Goal: Transaction & Acquisition: Purchase product/service

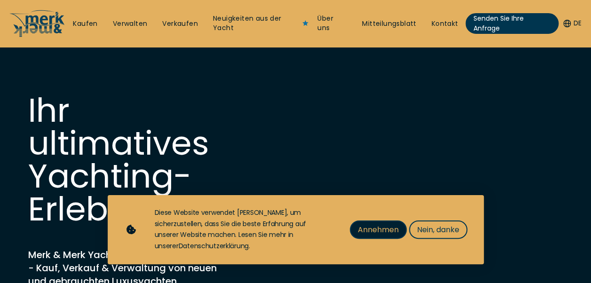
click at [392, 231] on span "Annehmen" at bounding box center [378, 230] width 41 height 12
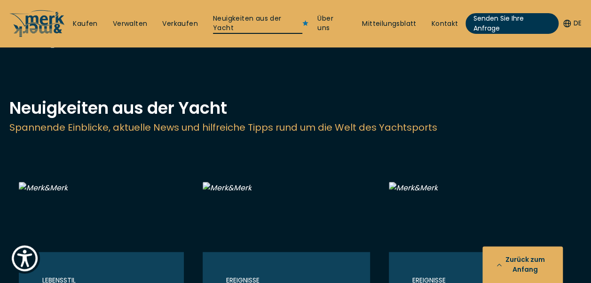
scroll to position [1787, 0]
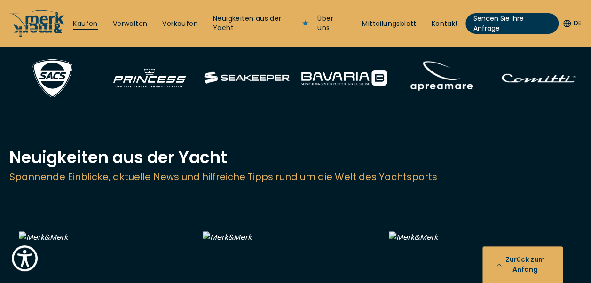
click at [82, 24] on link "Kaufen" at bounding box center [85, 23] width 24 height 9
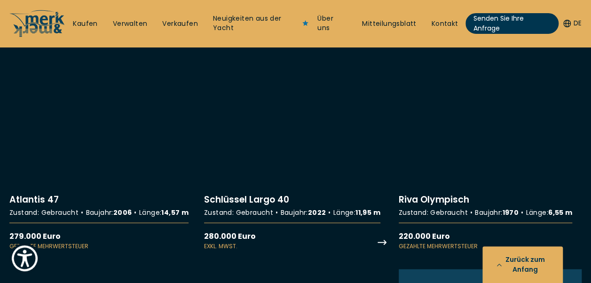
scroll to position [941, 0]
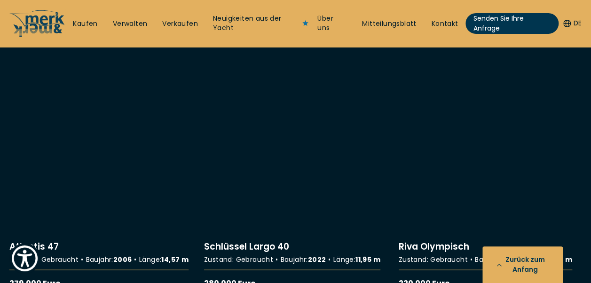
drag, startPoint x: 39, startPoint y: 75, endPoint x: 56, endPoint y: 75, distance: 17.4
click at [40, 75] on link "Weitere Details zu Atlantis 47" at bounding box center [100, 172] width 183 height 249
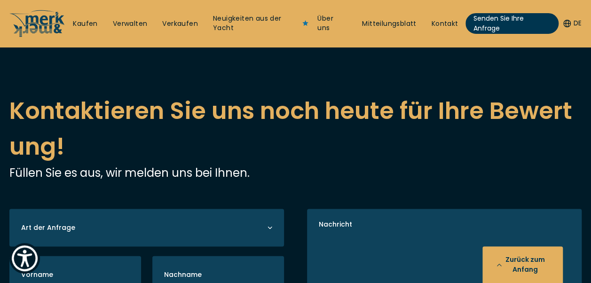
scroll to position [2964, 0]
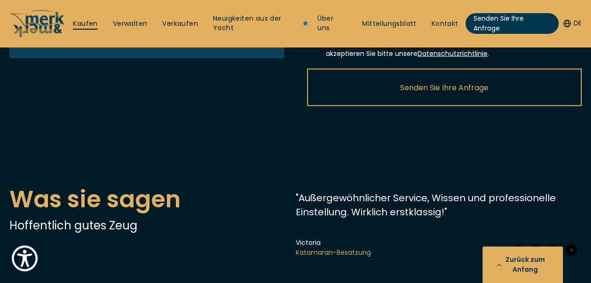
click at [88, 24] on link "Kaufen" at bounding box center [85, 23] width 24 height 9
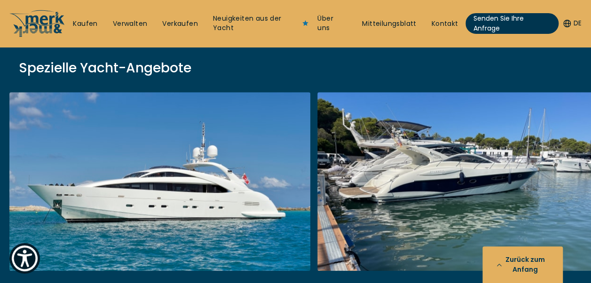
scroll to position [376, 0]
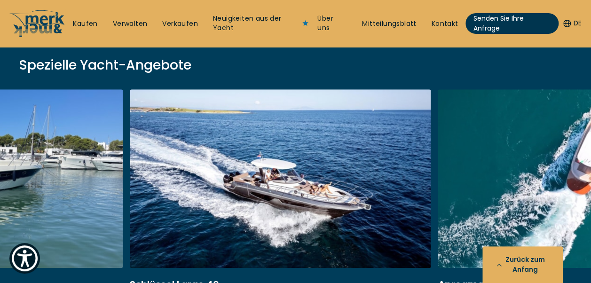
click at [41, 195] on div "ISA 120 Gebraucht• 2008 • 36,45 Mio. 3.850.000 Euro Gezahlte Mehrwertsteuer Atl…" at bounding box center [295, 245] width 591 height 312
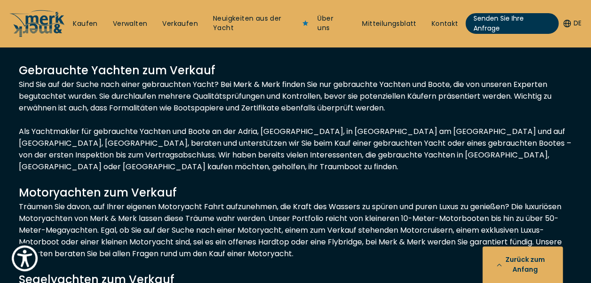
scroll to position [10497, 0]
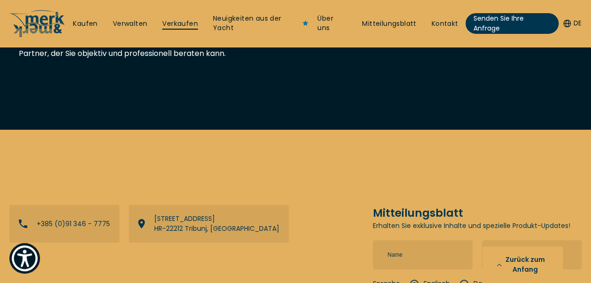
click at [176, 19] on link "Verkaufen" at bounding box center [180, 23] width 36 height 9
select select "sell"
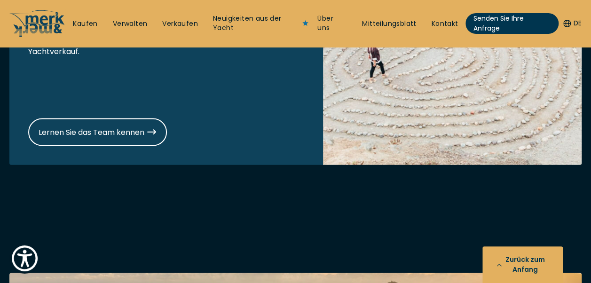
scroll to position [988, 0]
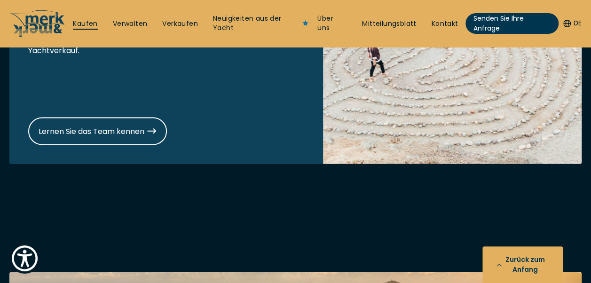
click at [90, 22] on link "Kaufen" at bounding box center [85, 23] width 24 height 9
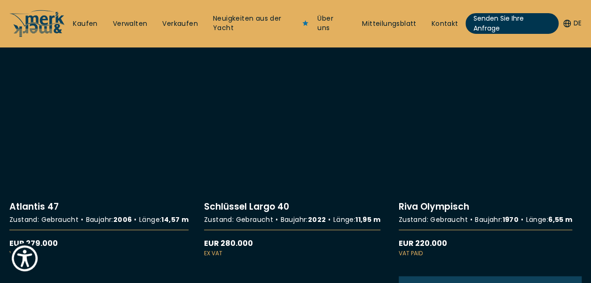
scroll to position [282, 0]
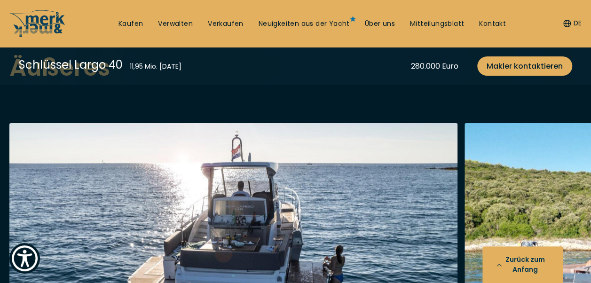
scroll to position [894, 0]
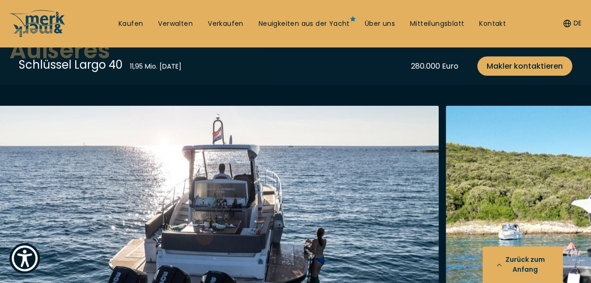
click at [42, 121] on div at bounding box center [295, 287] width 591 height 362
